Goal: Go to known website: Access a specific website the user already knows

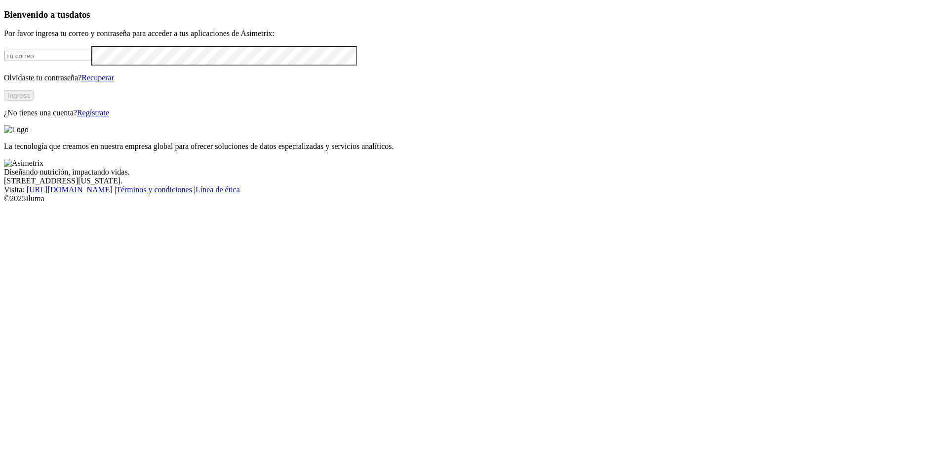
type input "[EMAIL_ADDRESS][DOMAIN_NAME]"
click at [34, 101] on button "Ingresa" at bounding box center [19, 95] width 30 height 10
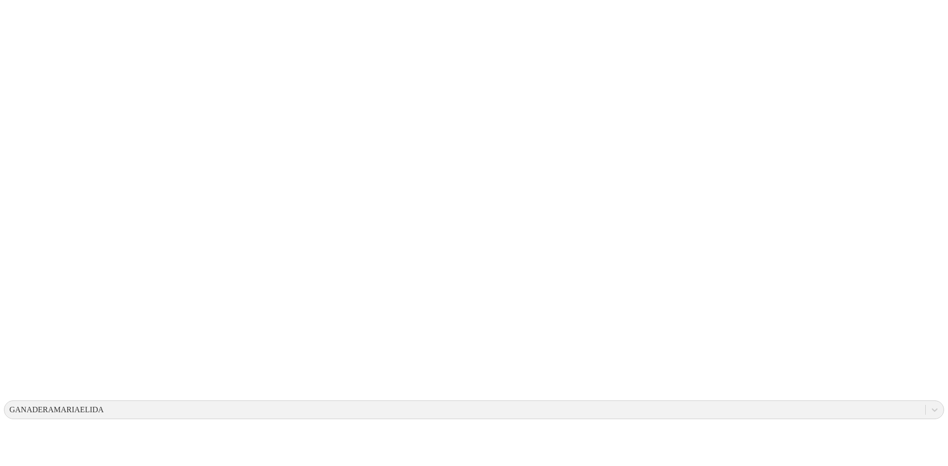
drag, startPoint x: 358, startPoint y: 214, endPoint x: 424, endPoint y: 174, distance: 77.4
